Goal: Navigation & Orientation: Find specific page/section

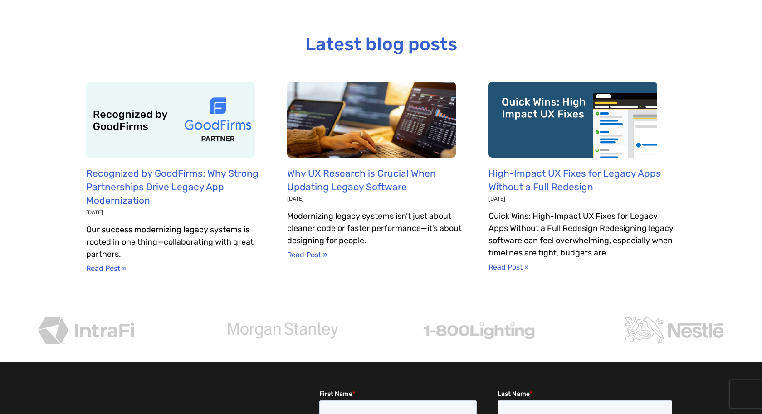
scroll to position [2763, 0]
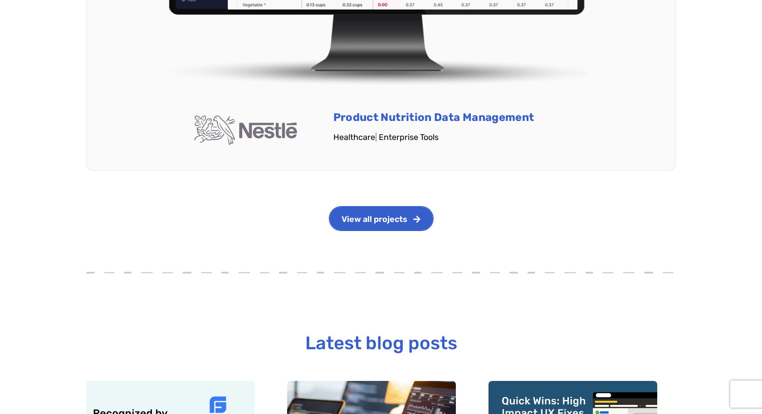
click at [396, 215] on span "View all projects" at bounding box center [374, 219] width 66 height 8
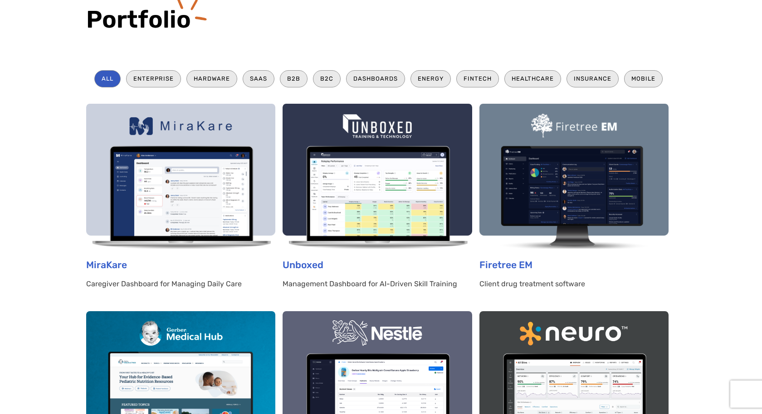
click at [387, 216] on img at bounding box center [376, 176] width 189 height 145
click at [294, 263] on link "Unboxed" at bounding box center [302, 264] width 41 height 11
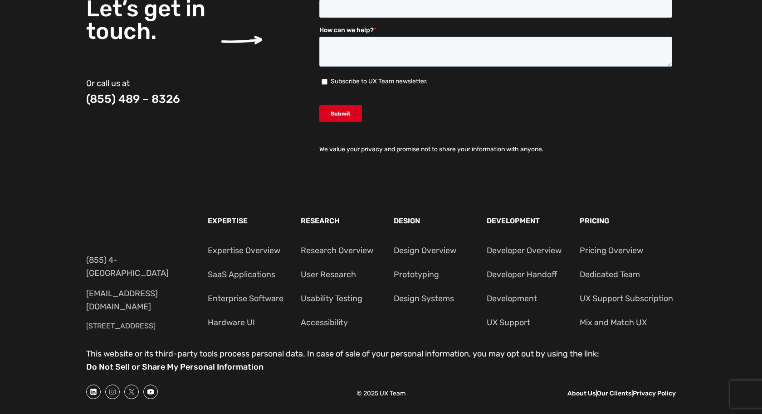
scroll to position [3145, 0]
